Goal: Entertainment & Leisure: Browse casually

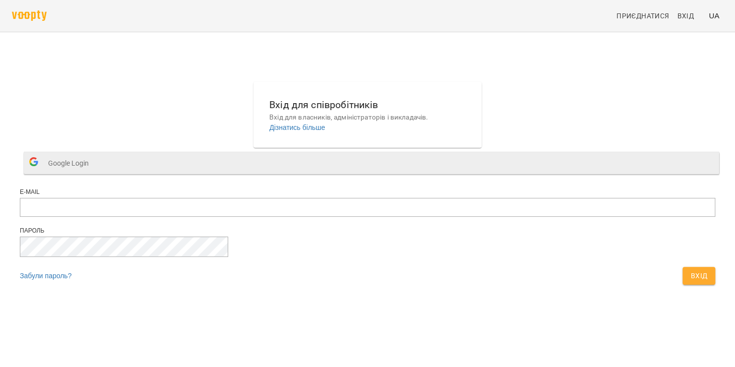
click at [94, 173] on span "Google Login" at bounding box center [71, 163] width 46 height 20
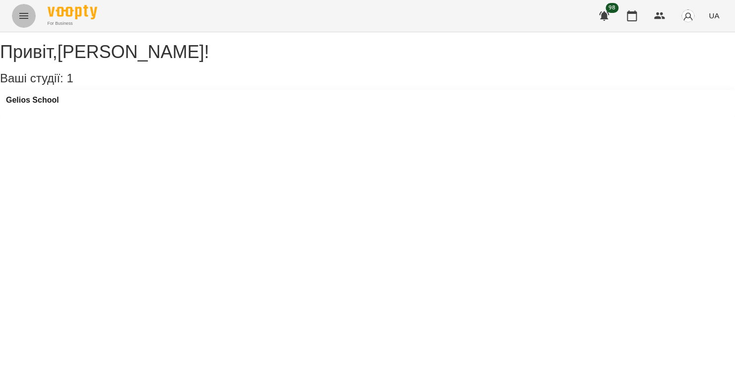
click at [25, 16] on icon "Menu" at bounding box center [24, 16] width 12 height 12
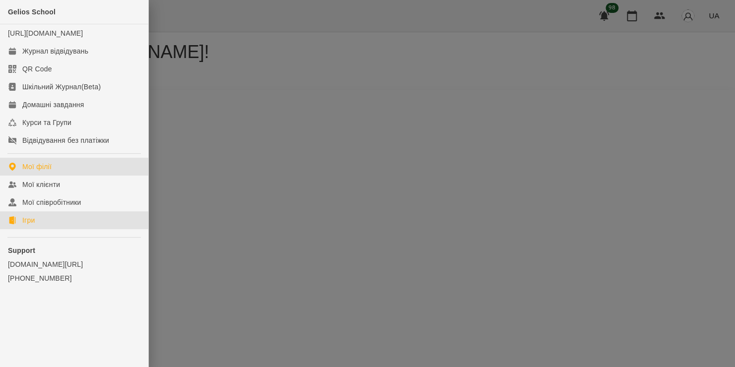
click at [44, 227] on link "Ігри" at bounding box center [74, 220] width 148 height 18
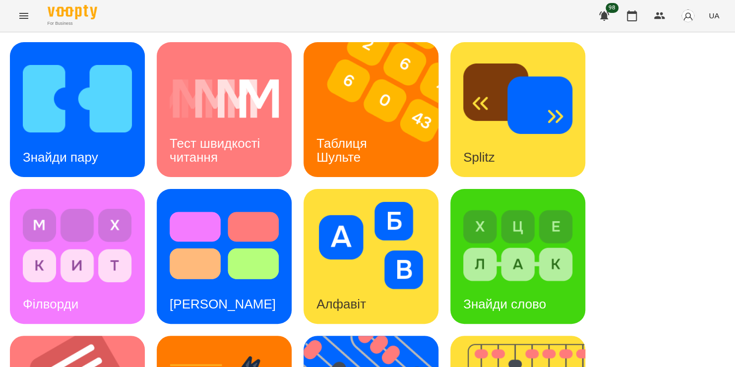
scroll to position [95, 0]
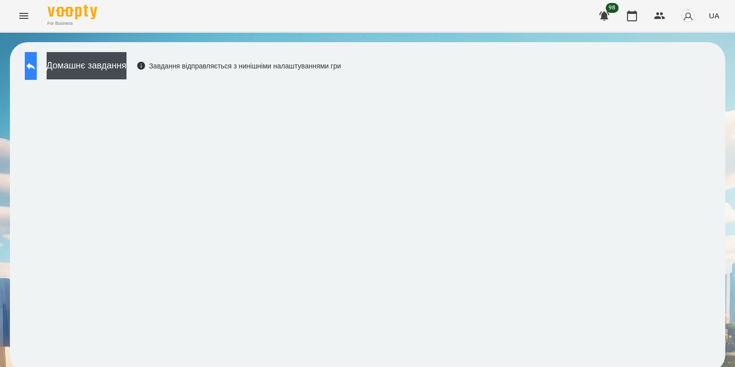
click at [35, 67] on icon at bounding box center [30, 65] width 9 height 7
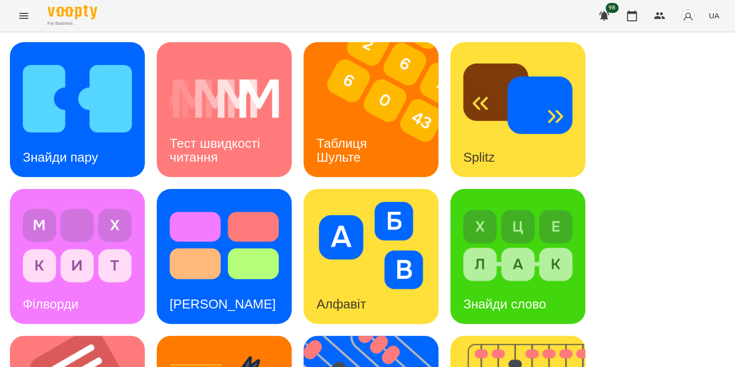
scroll to position [407, 0]
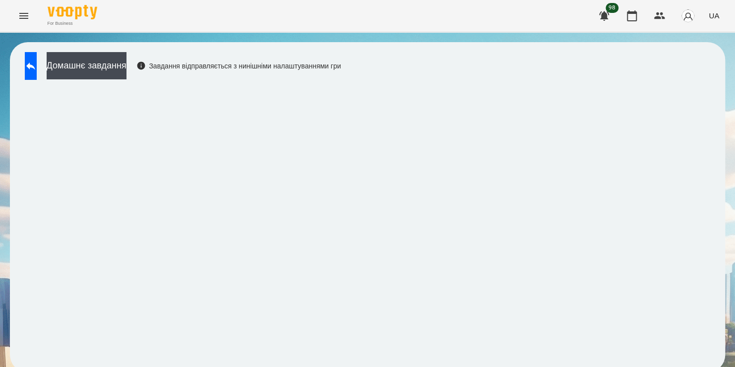
scroll to position [5, 0]
click at [35, 63] on icon at bounding box center [31, 66] width 12 height 12
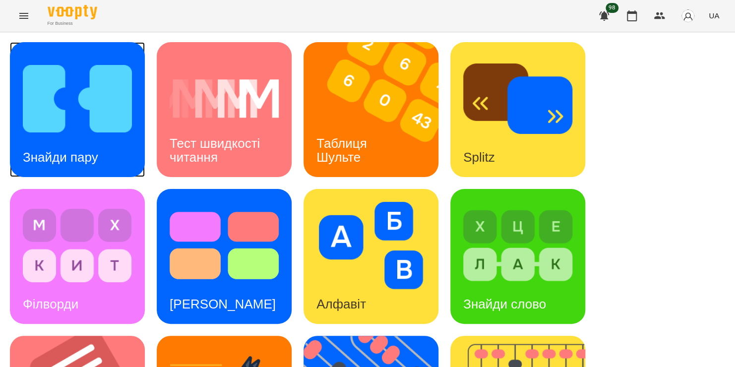
click at [65, 103] on img at bounding box center [77, 98] width 109 height 87
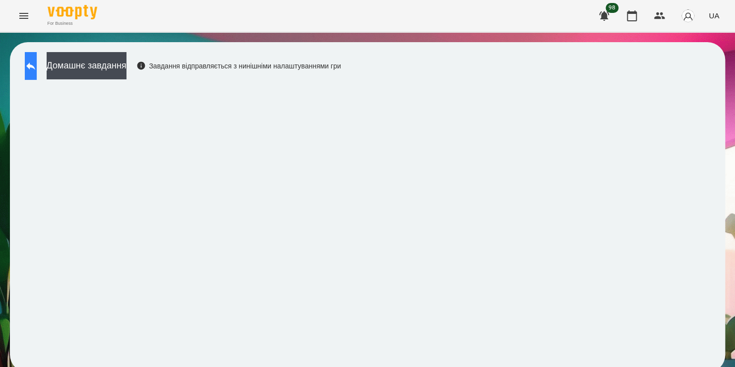
click at [34, 63] on icon at bounding box center [31, 66] width 12 height 12
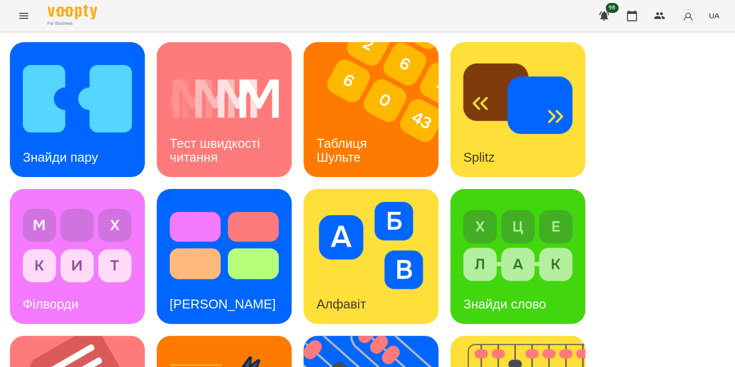
scroll to position [343, 0]
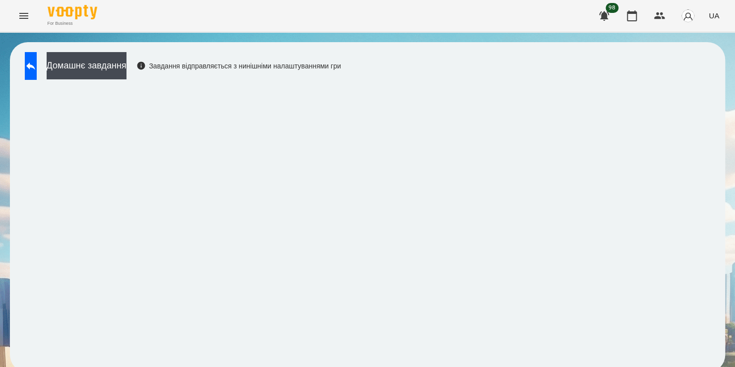
scroll to position [5, 0]
click at [37, 60] on icon at bounding box center [31, 66] width 12 height 12
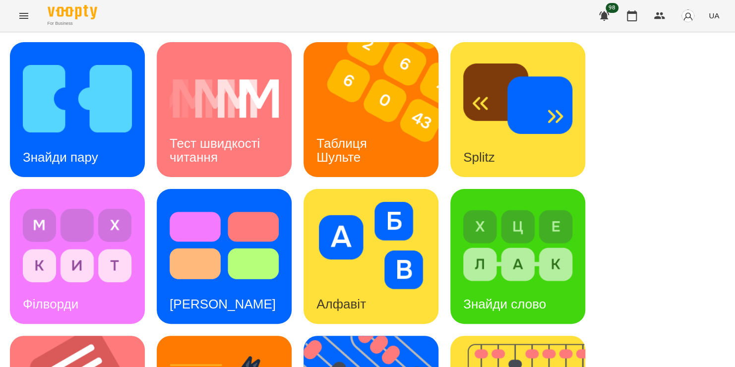
scroll to position [260, 0]
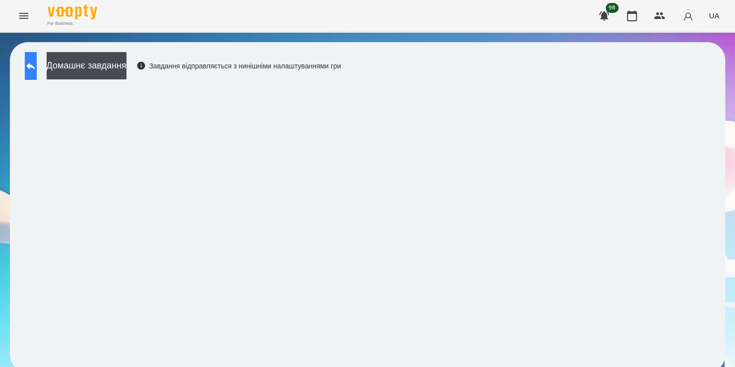
click at [35, 66] on icon at bounding box center [30, 65] width 9 height 7
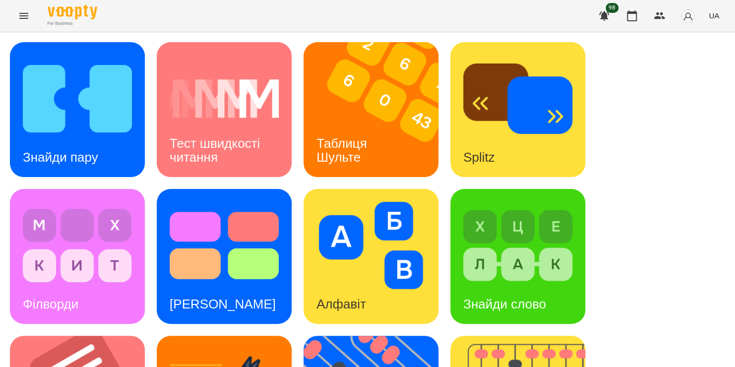
scroll to position [359, 0]
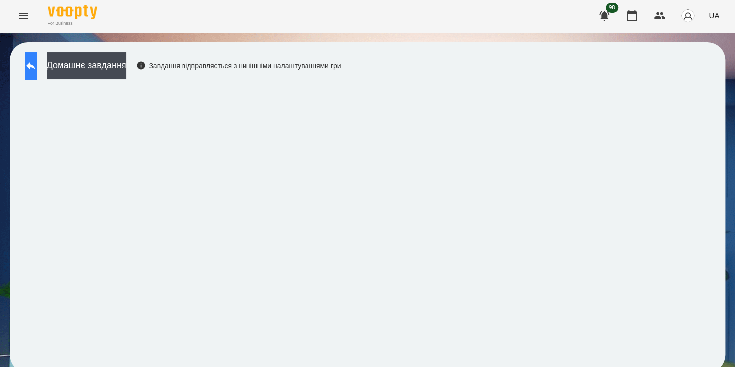
click at [37, 64] on button at bounding box center [31, 66] width 12 height 28
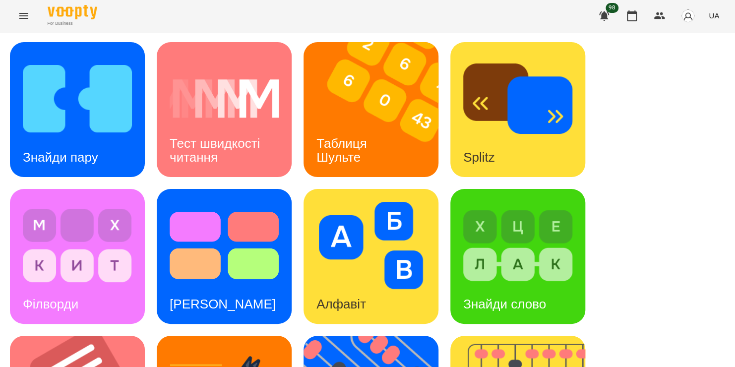
scroll to position [301, 0]
